Goal: Task Accomplishment & Management: Use online tool/utility

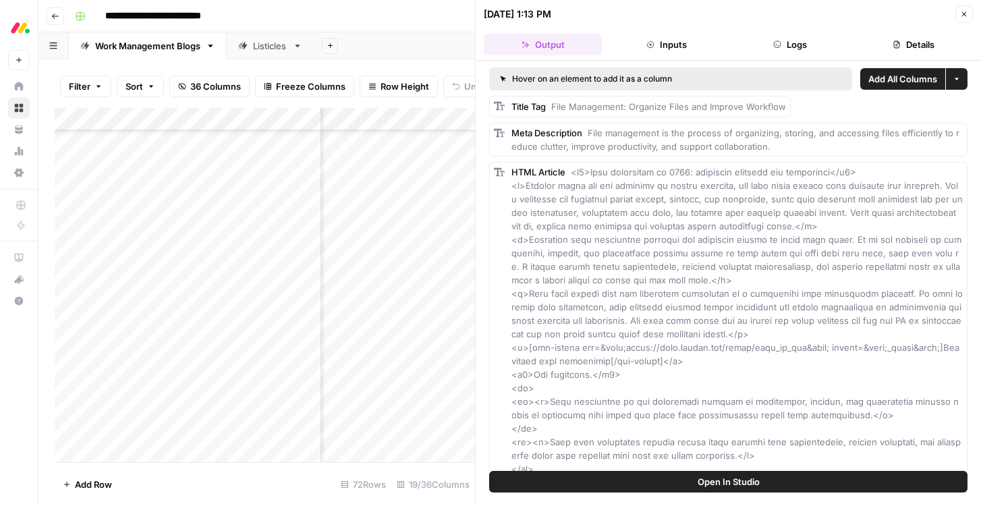
click at [905, 47] on button "Details" at bounding box center [913, 45] width 118 height 22
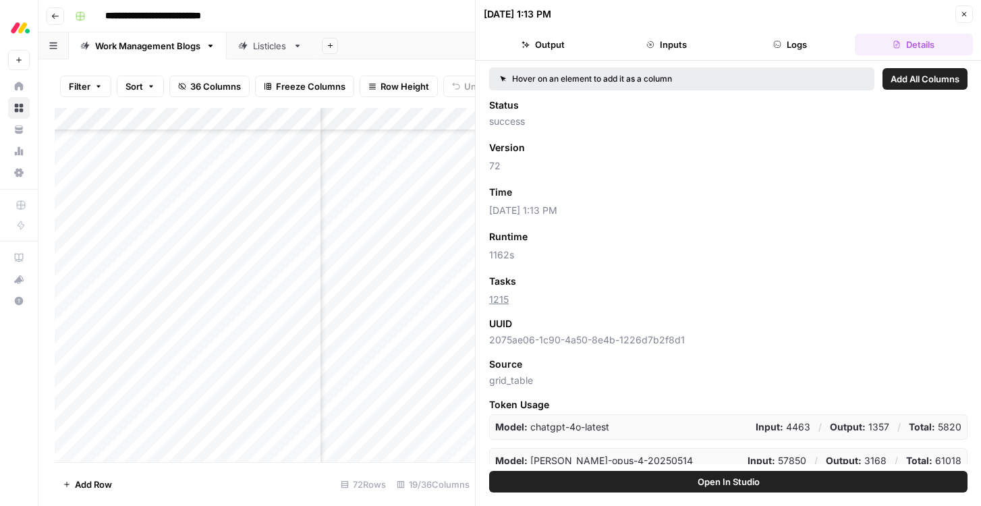
click at [968, 12] on button "Close" at bounding box center [964, 14] width 18 height 18
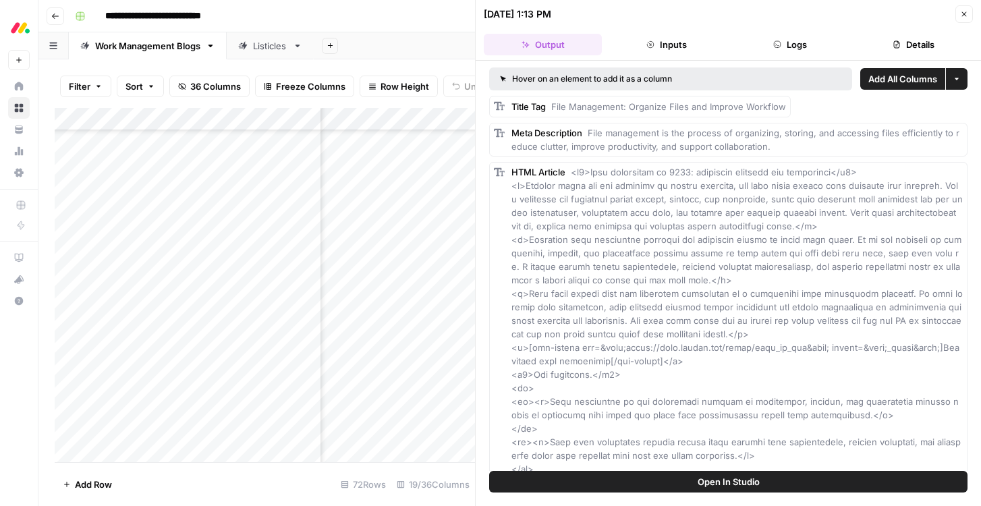
click at [908, 47] on button "Details" at bounding box center [913, 45] width 118 height 22
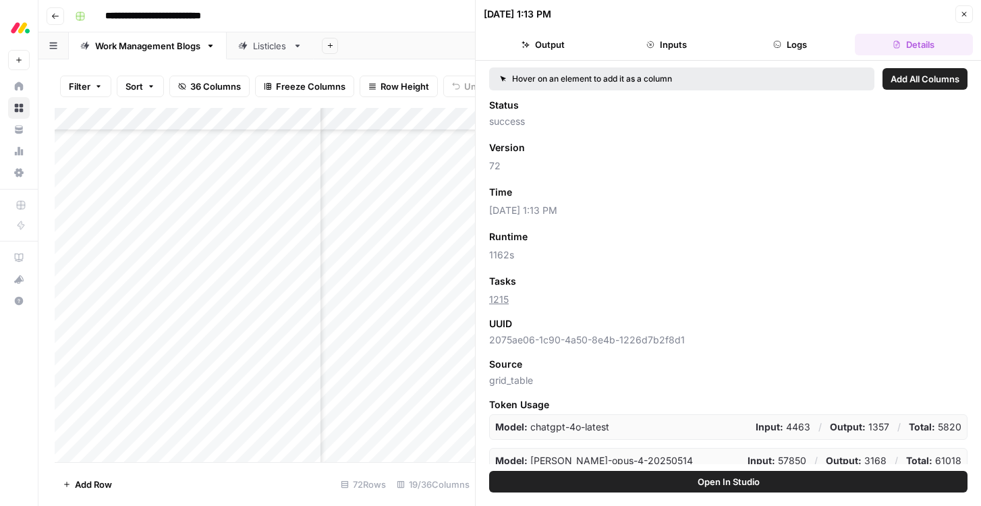
click at [962, 13] on icon "button" at bounding box center [964, 14] width 8 height 8
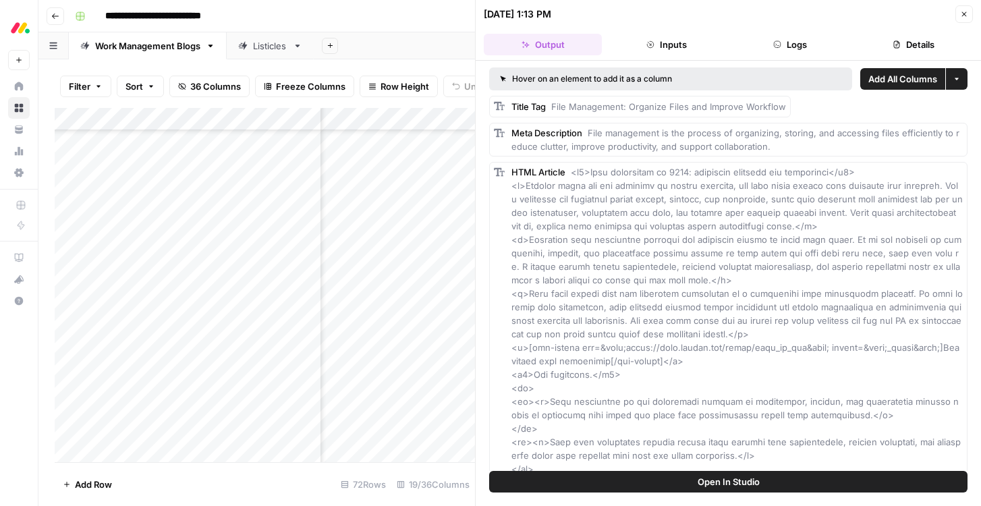
scroll to position [1, 0]
click at [676, 47] on button "Inputs" at bounding box center [666, 45] width 118 height 22
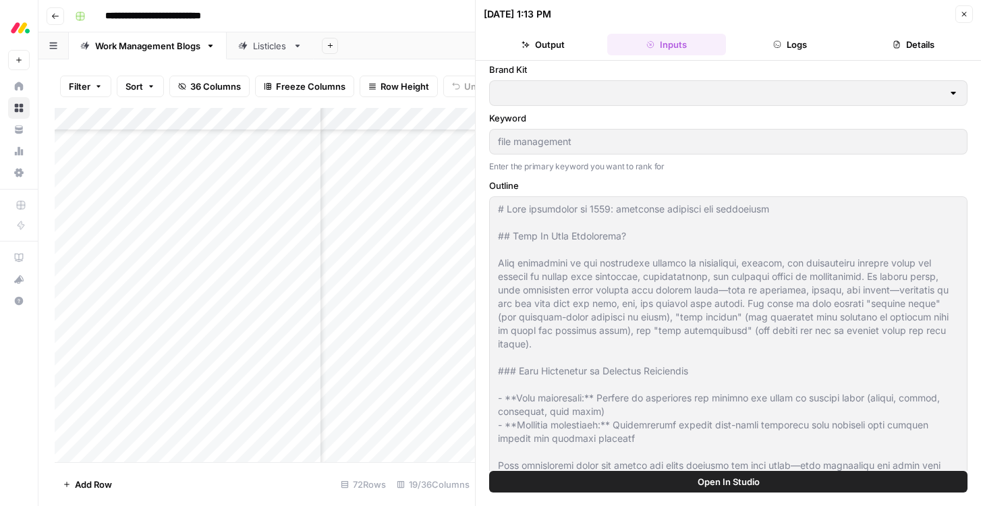
scroll to position [7, 0]
type input "monday work management"
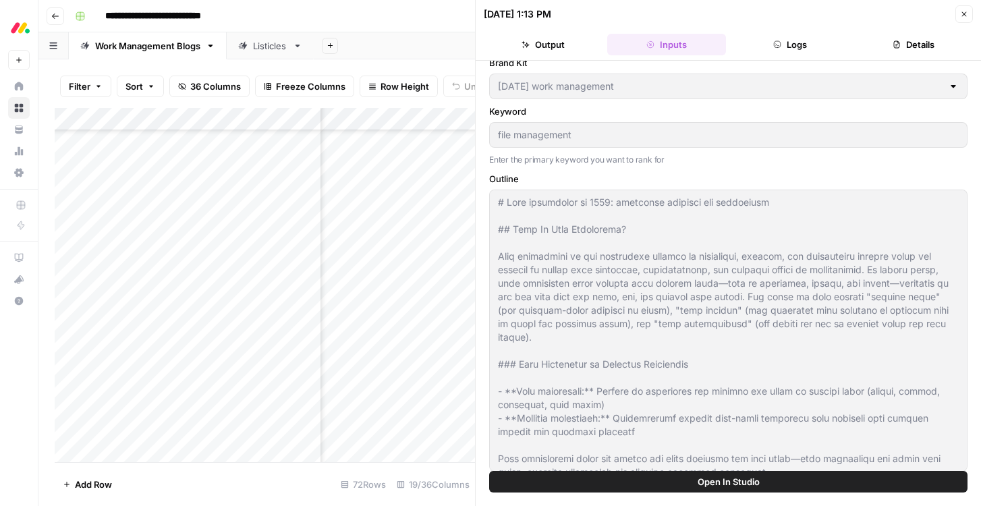
scroll to position [1004, 432]
drag, startPoint x: 960, startPoint y: 8, endPoint x: 197, endPoint y: 448, distance: 881.3
click at [960, 8] on button "Close" at bounding box center [964, 14] width 18 height 18
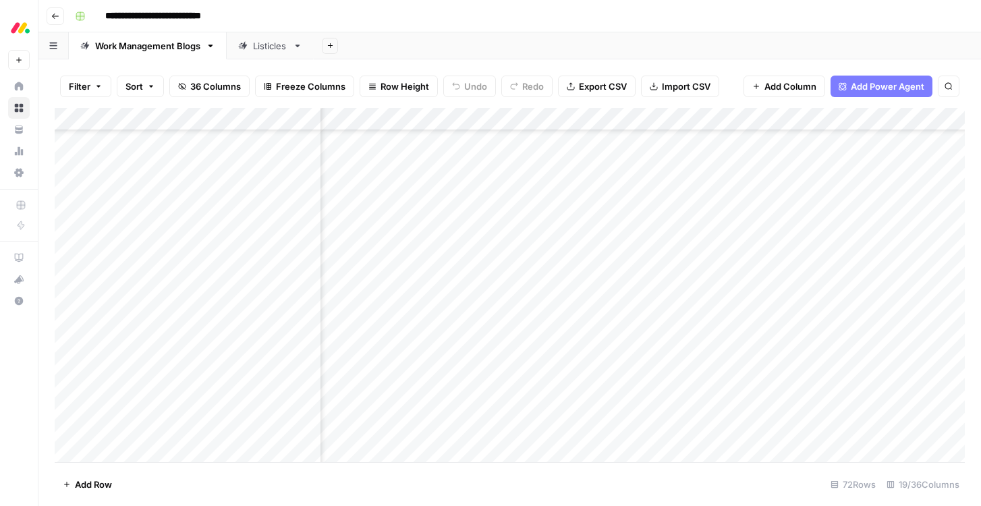
scroll to position [1004, 987]
click at [615, 347] on div "Add Column" at bounding box center [510, 285] width 910 height 354
click at [794, 353] on div "Add Column" at bounding box center [510, 285] width 910 height 354
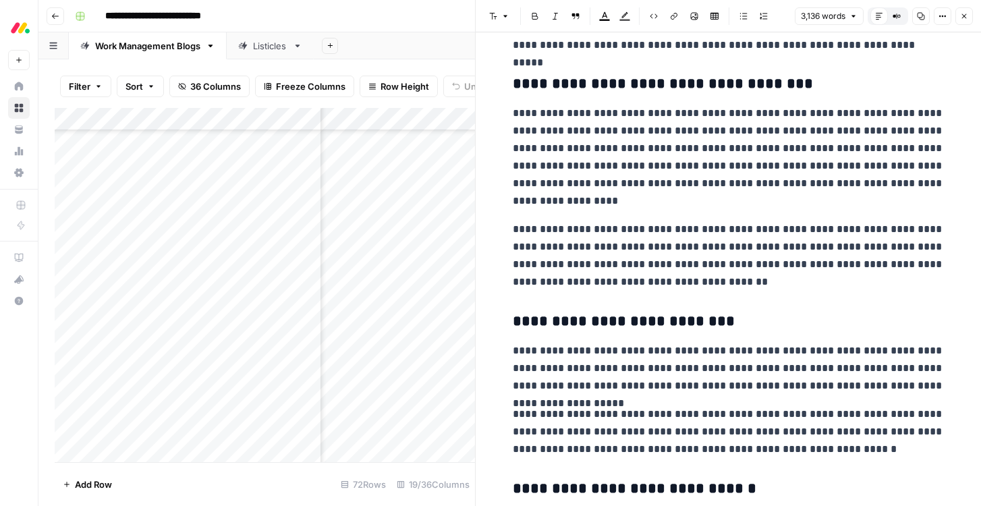
scroll to position [3975, 0]
